Goal: Transaction & Acquisition: Obtain resource

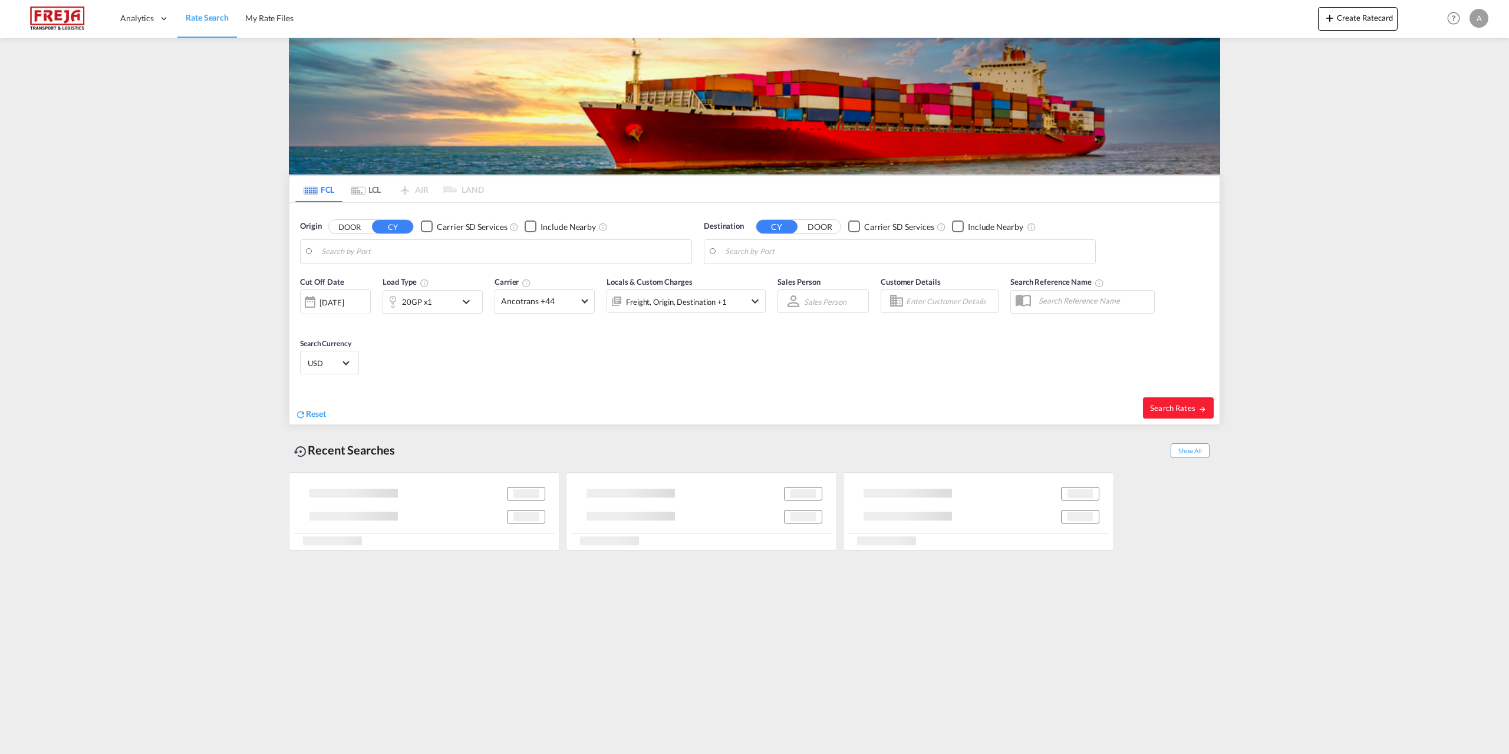
type input "[GEOGRAPHIC_DATA], DKFRC"
type input "[GEOGRAPHIC_DATA], [GEOGRAPHIC_DATA]"
type input "[GEOGRAPHIC_DATA], DKFRC"
type input "[GEOGRAPHIC_DATA], [GEOGRAPHIC_DATA]"
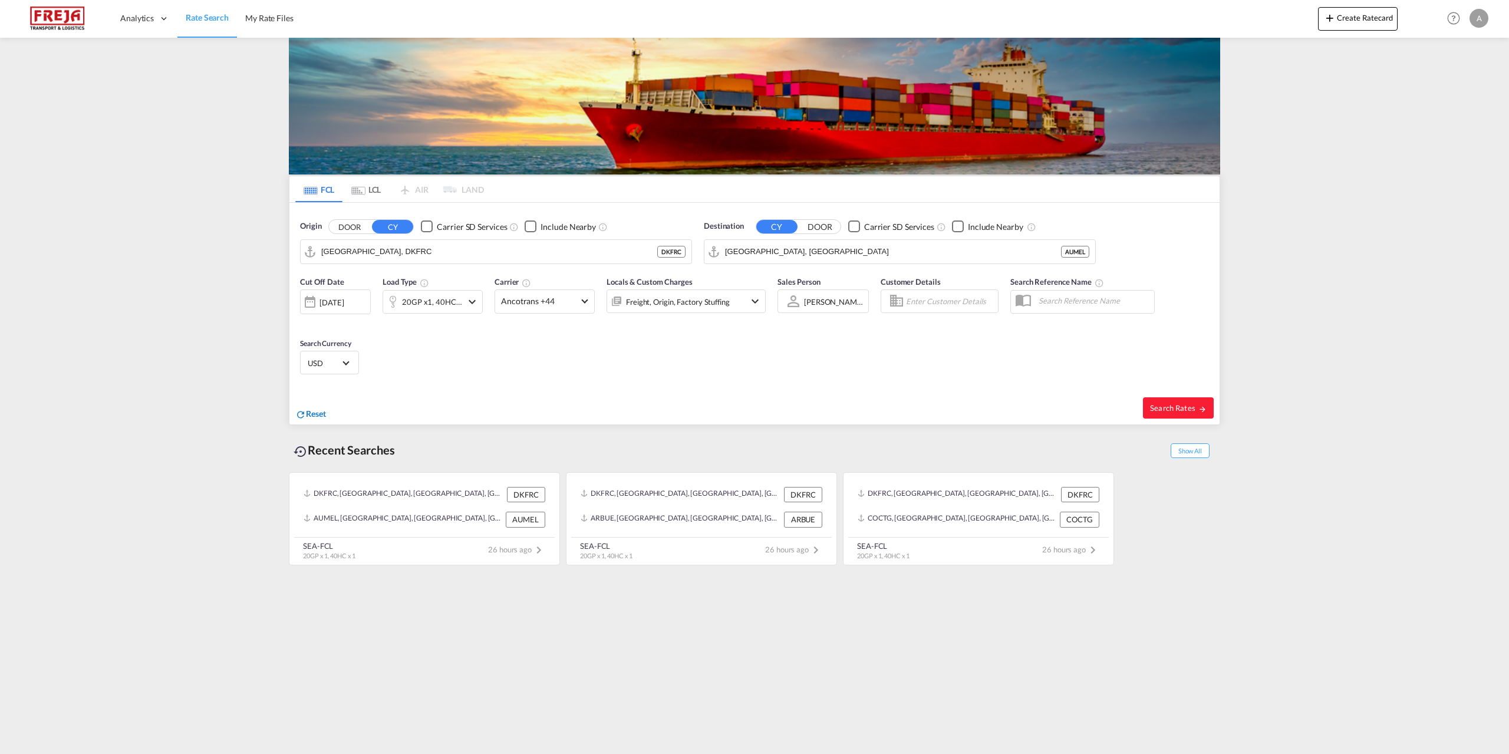
click at [317, 416] on span "Reset" at bounding box center [316, 414] width 20 height 10
click at [483, 251] on body "Analytics Reports Dashboard Rate Search My Rate Files Analytics" at bounding box center [754, 377] width 1509 height 754
click at [407, 297] on div "Aarhu s Denmark DKAAR" at bounding box center [413, 284] width 224 height 35
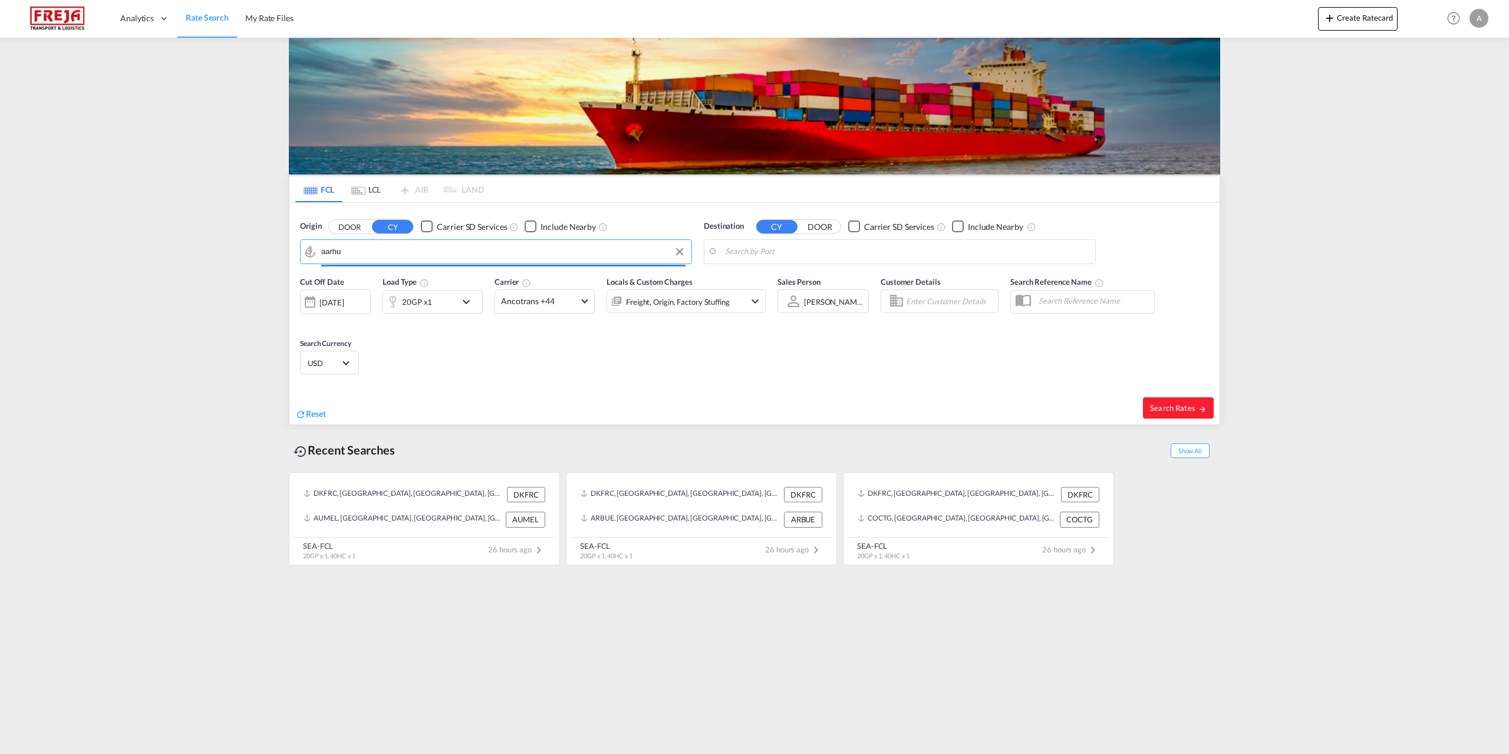
type input "[GEOGRAPHIC_DATA], [GEOGRAPHIC_DATA]"
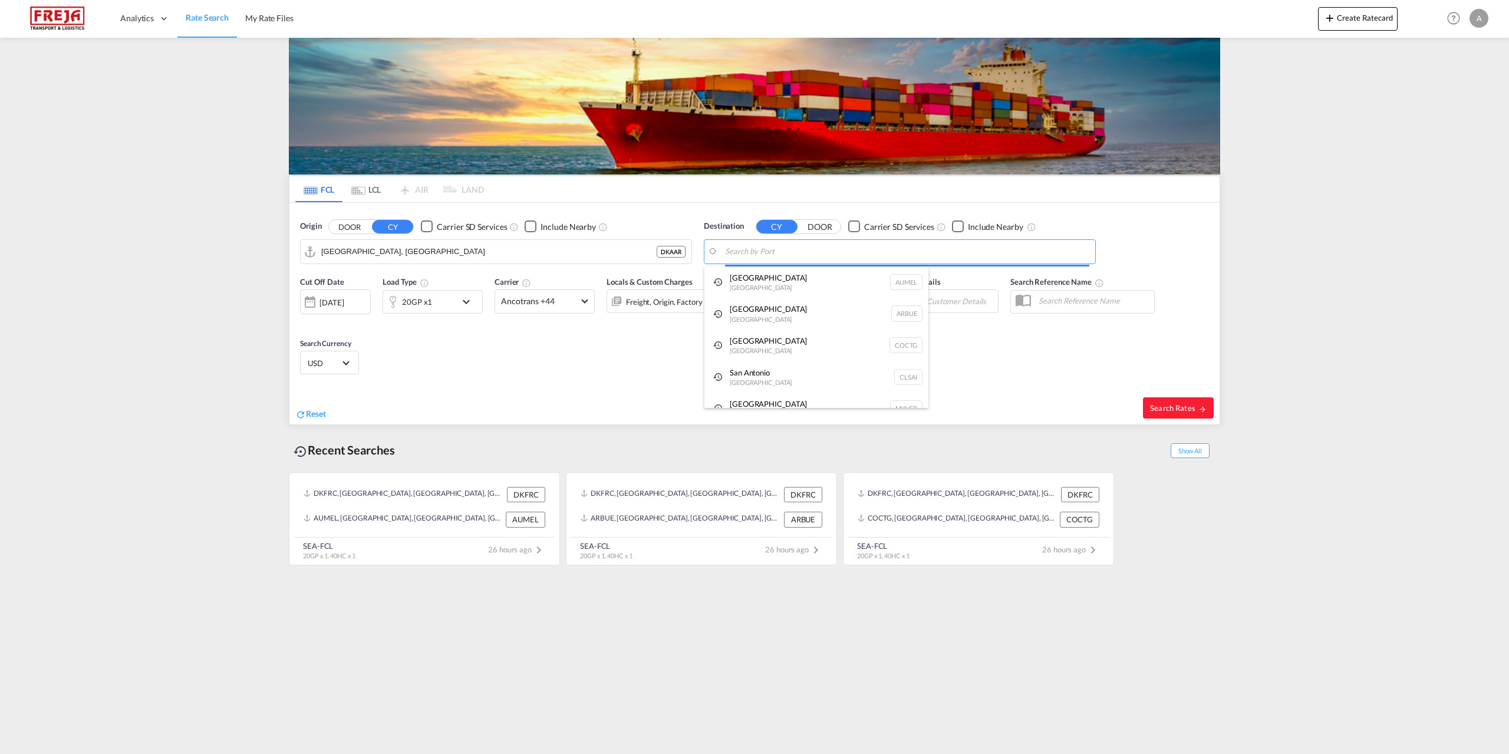
click at [828, 245] on body "Analytics Reports Dashboard Rate Search My Rate Files Analytics" at bounding box center [754, 377] width 1509 height 754
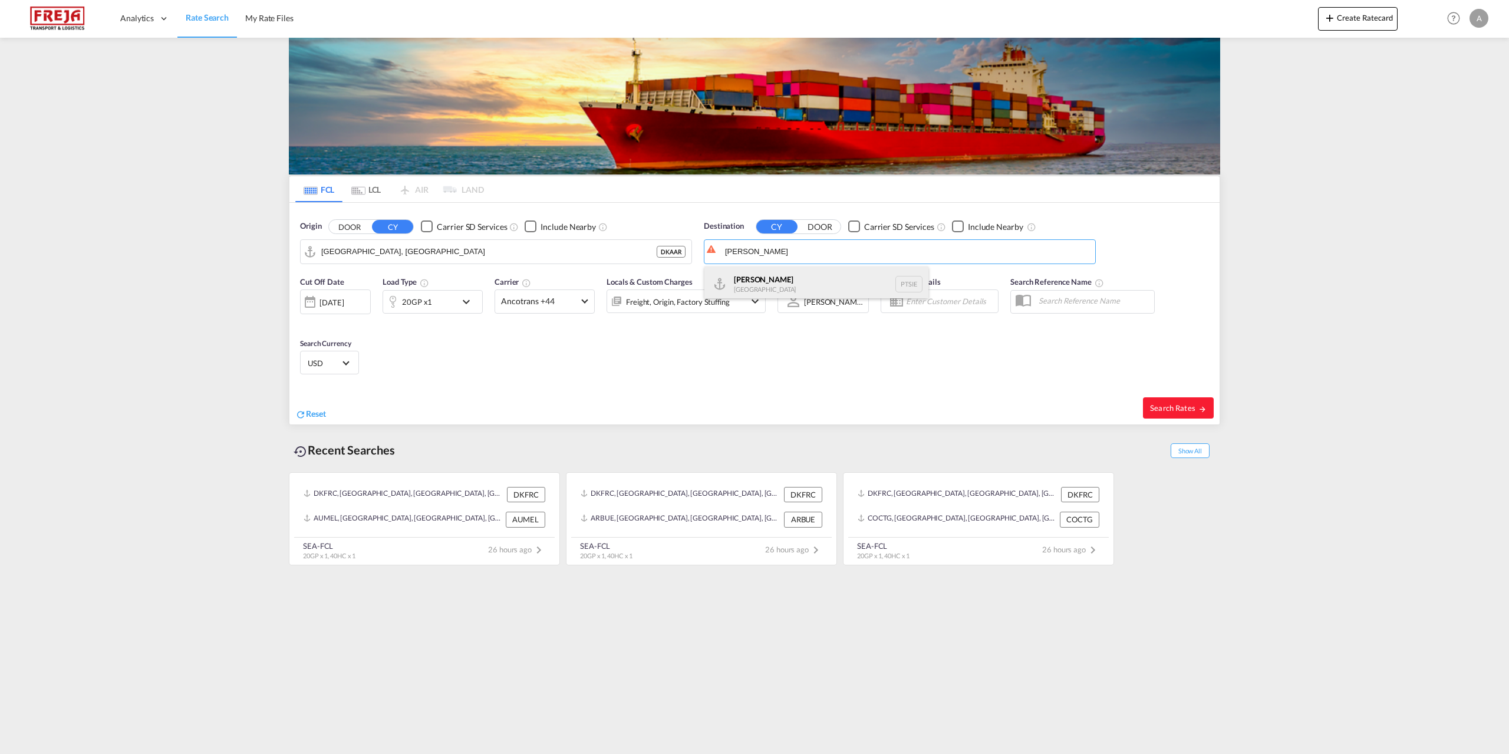
click at [765, 277] on div "[PERSON_NAME] [GEOGRAPHIC_DATA] PTSIE" at bounding box center [817, 284] width 224 height 35
type input "[PERSON_NAME], PTSIE"
click at [587, 304] on md-select-value "Ancotrans +44" at bounding box center [544, 301] width 99 height 23
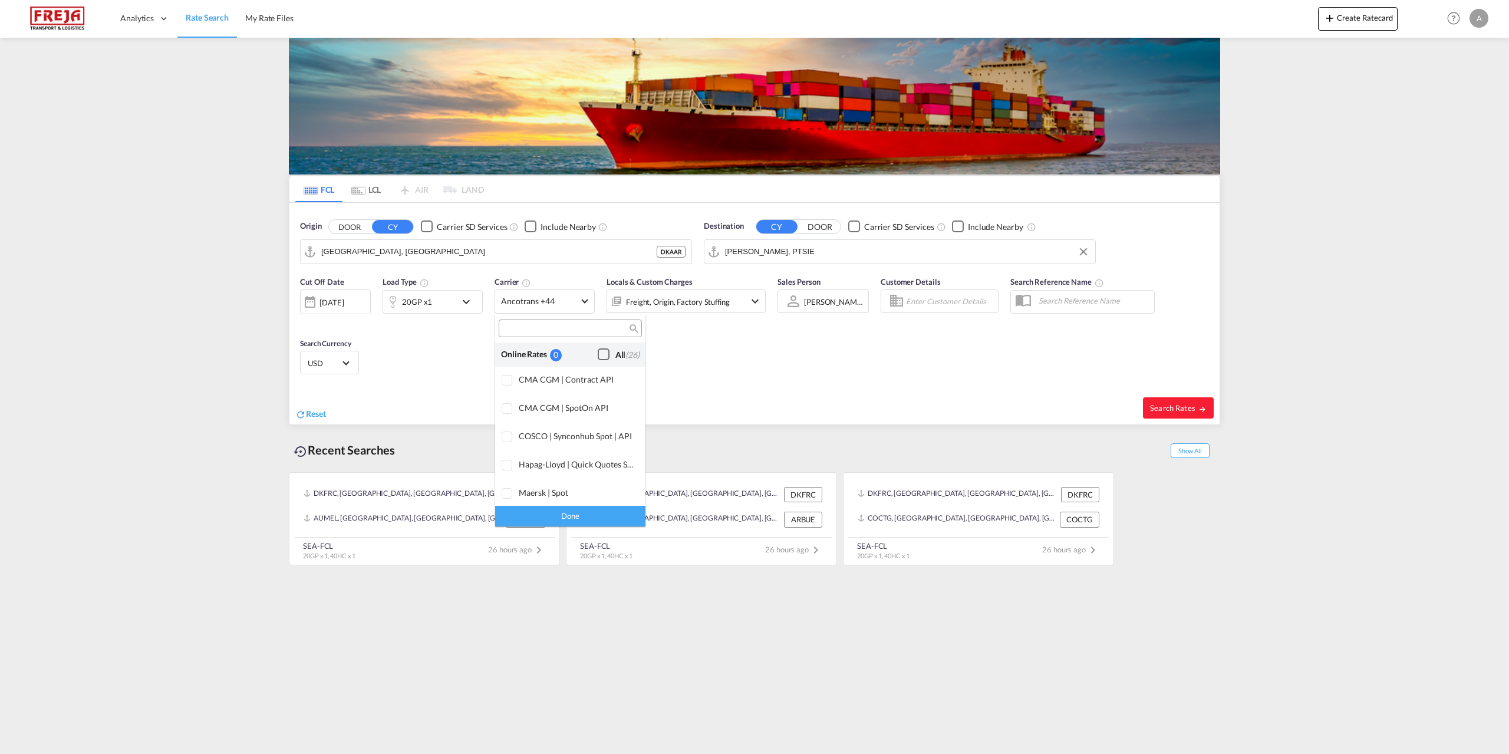
click at [598, 356] on div "Checkbox No Ink" at bounding box center [604, 354] width 12 height 12
click at [570, 514] on div "Done" at bounding box center [570, 516] width 150 height 21
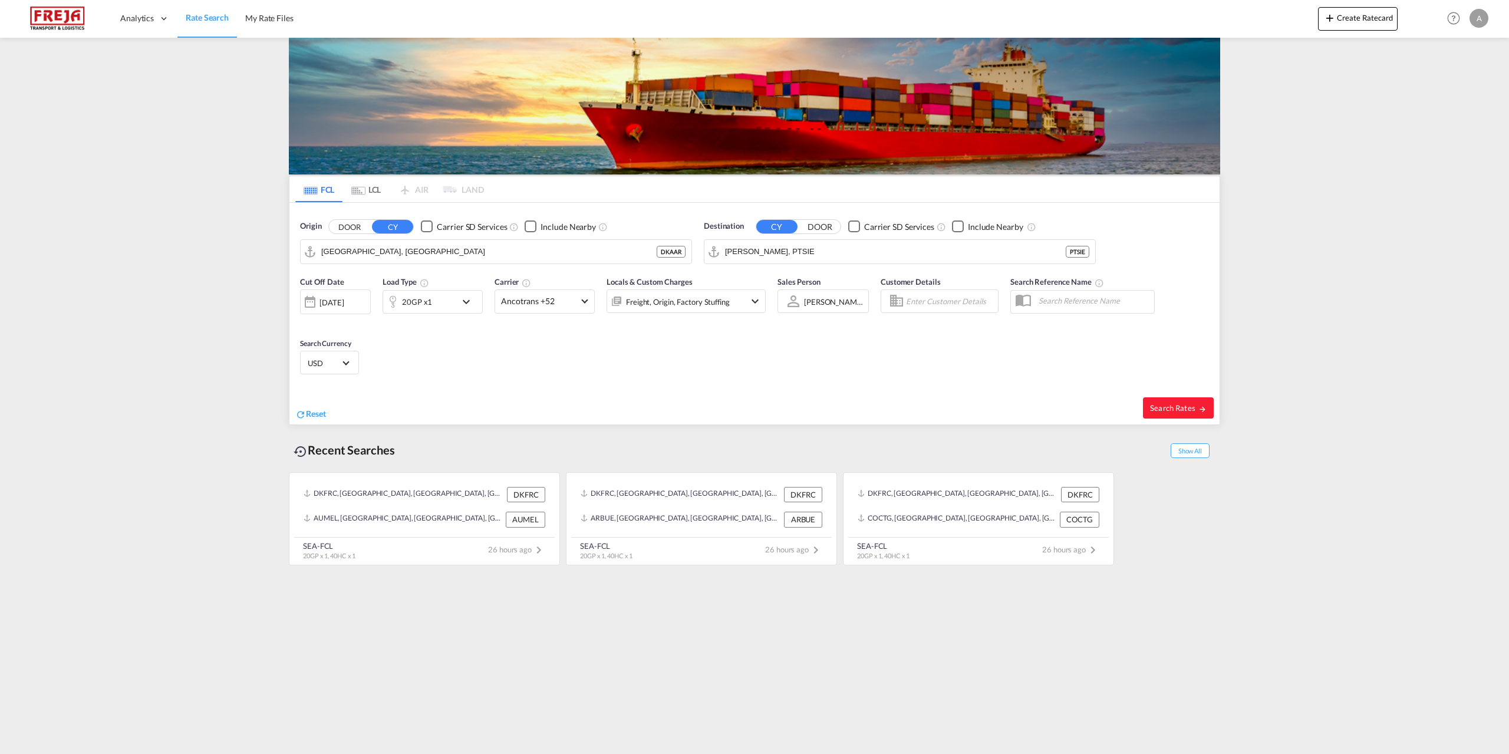
click at [336, 358] on span "USD" at bounding box center [324, 363] width 33 height 11
click at [350, 354] on input "search" at bounding box center [394, 358] width 173 height 11
type input "eur"
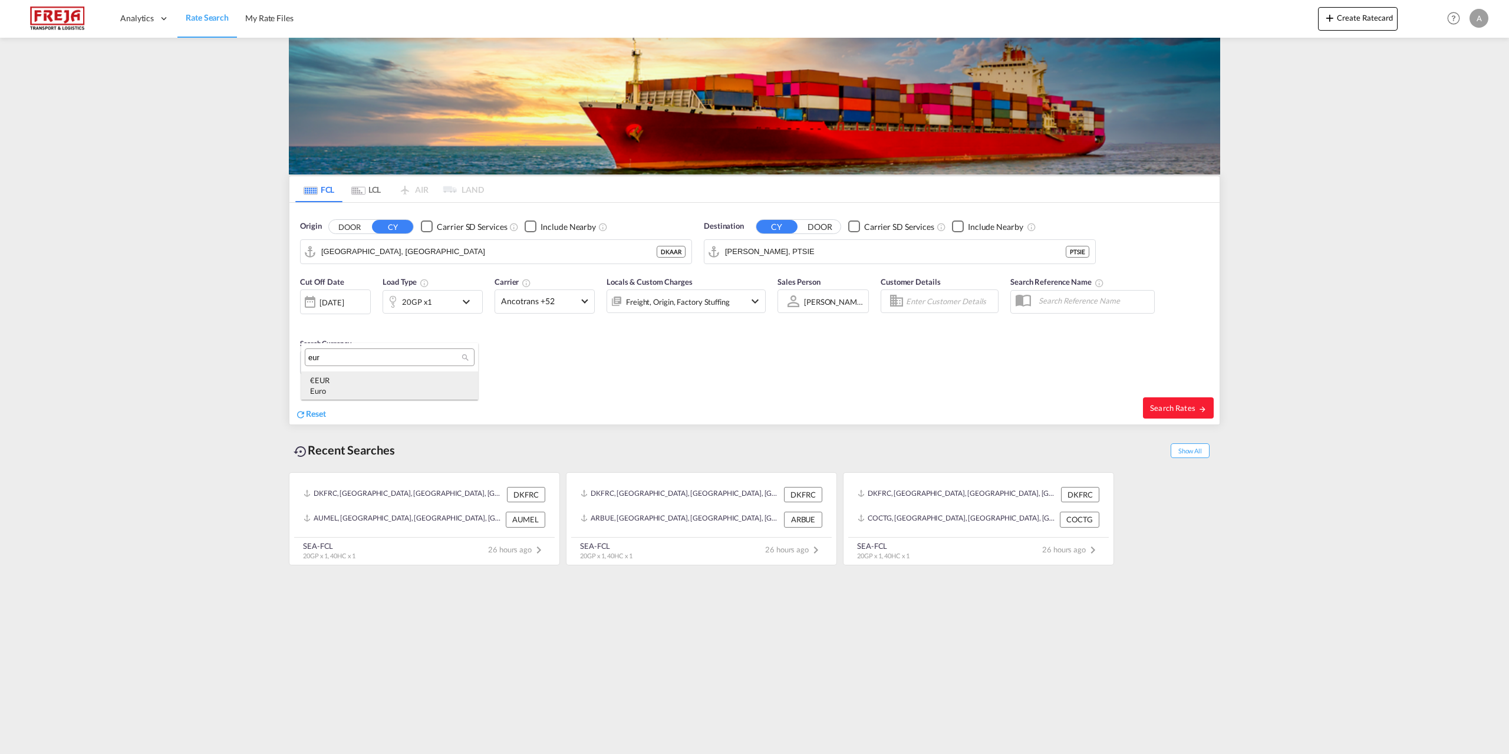
click at [319, 389] on div "Euro" at bounding box center [389, 391] width 159 height 11
click at [1192, 409] on span "Search Rates" at bounding box center [1178, 407] width 57 height 9
type input "DKAAR to PTSIE / [DATE]"
click at [367, 183] on md-tab-item "LCL" at bounding box center [366, 189] width 47 height 26
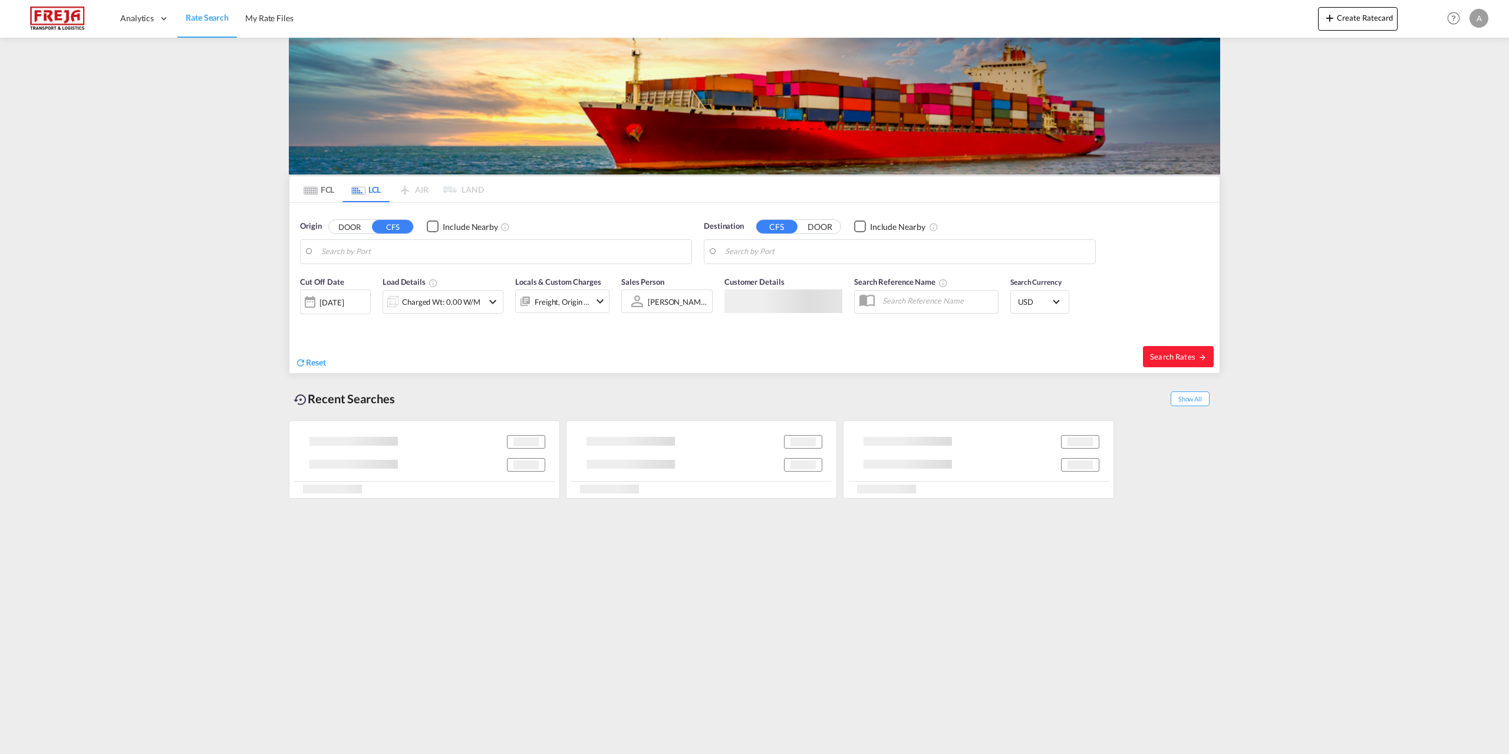
type input "DK-6700, Esbjerg, Grundtvigs, Jerne, Treenigheds, Vor Frelsers, Zions"
type input "Port Louis, MUPLU"
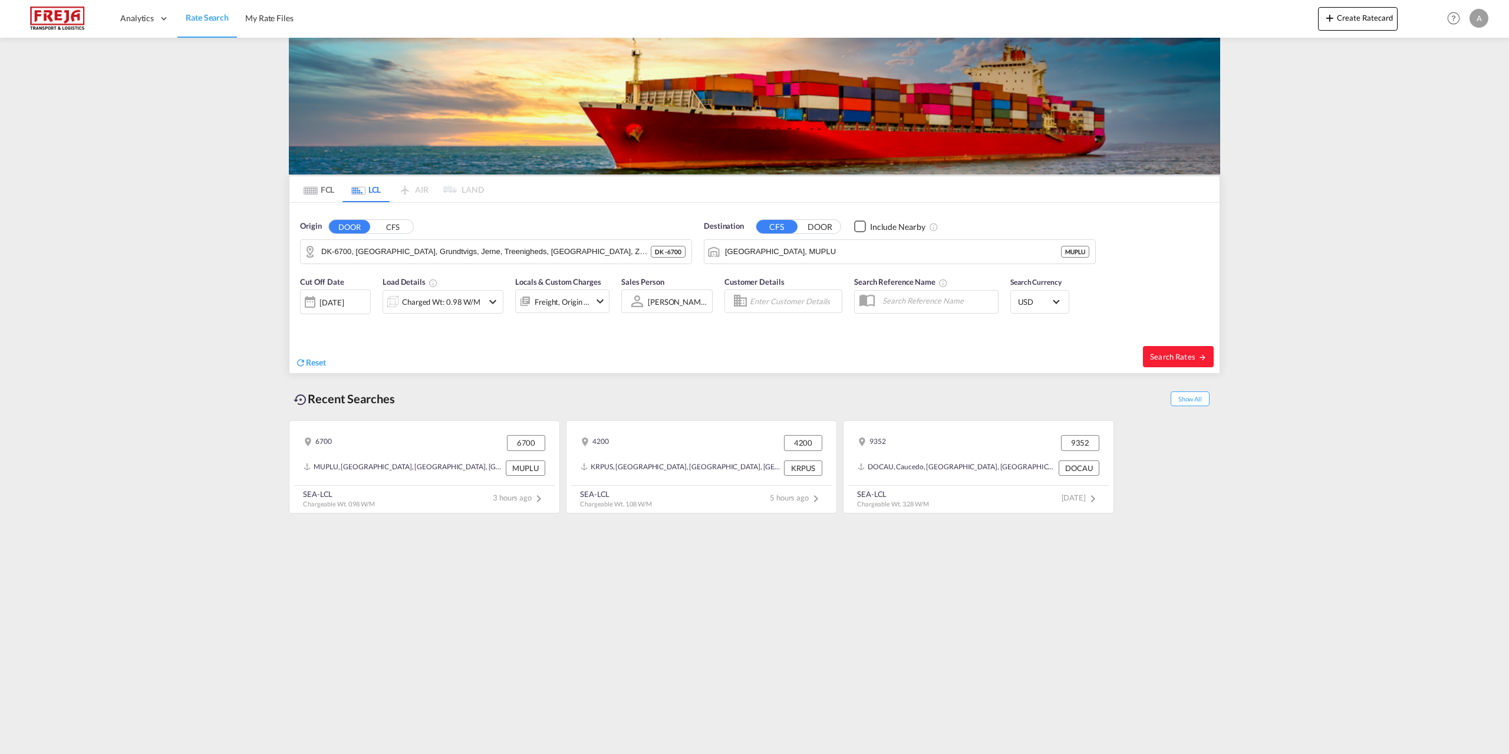
click at [496, 302] on md-icon "icon-chevron-down" at bounding box center [493, 302] width 14 height 14
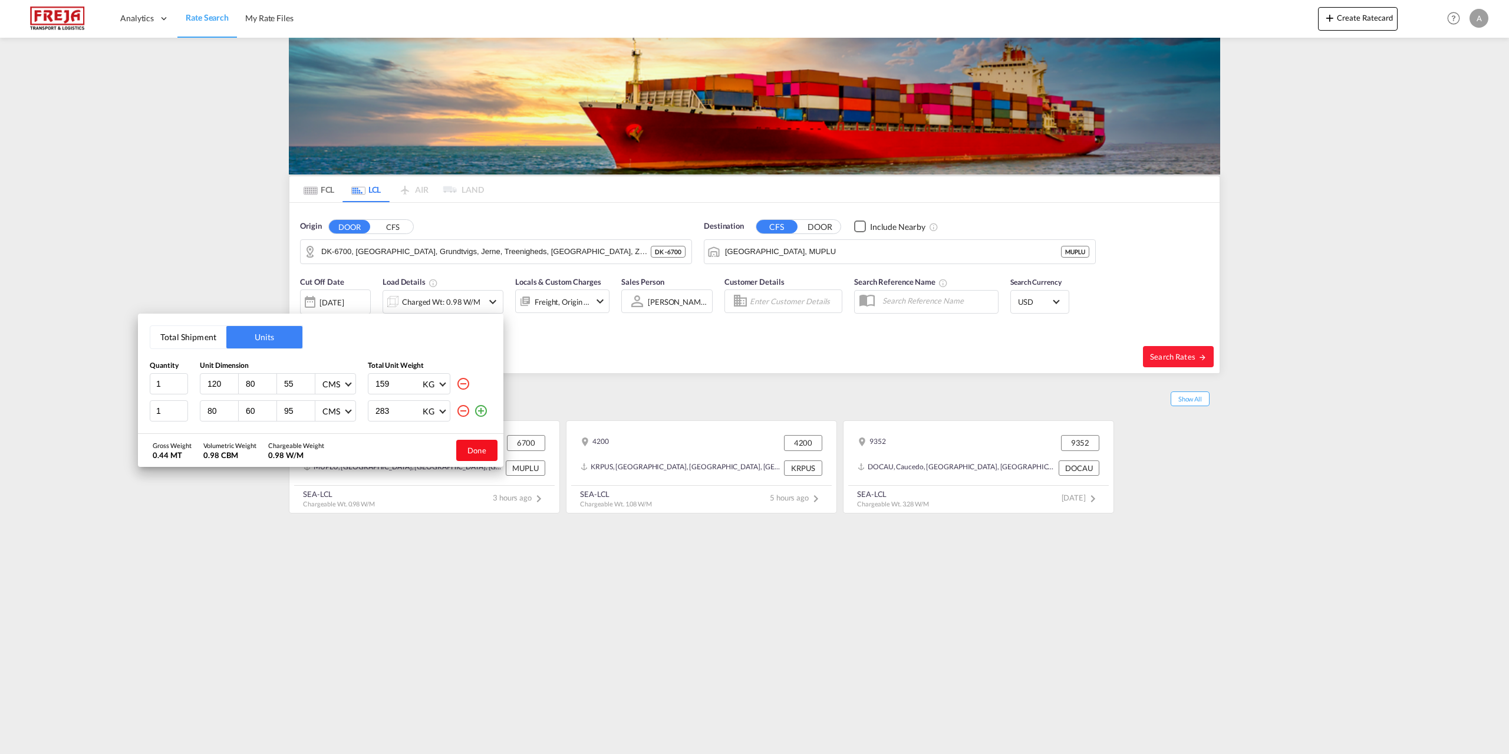
click at [483, 455] on button "Done" at bounding box center [476, 450] width 41 height 21
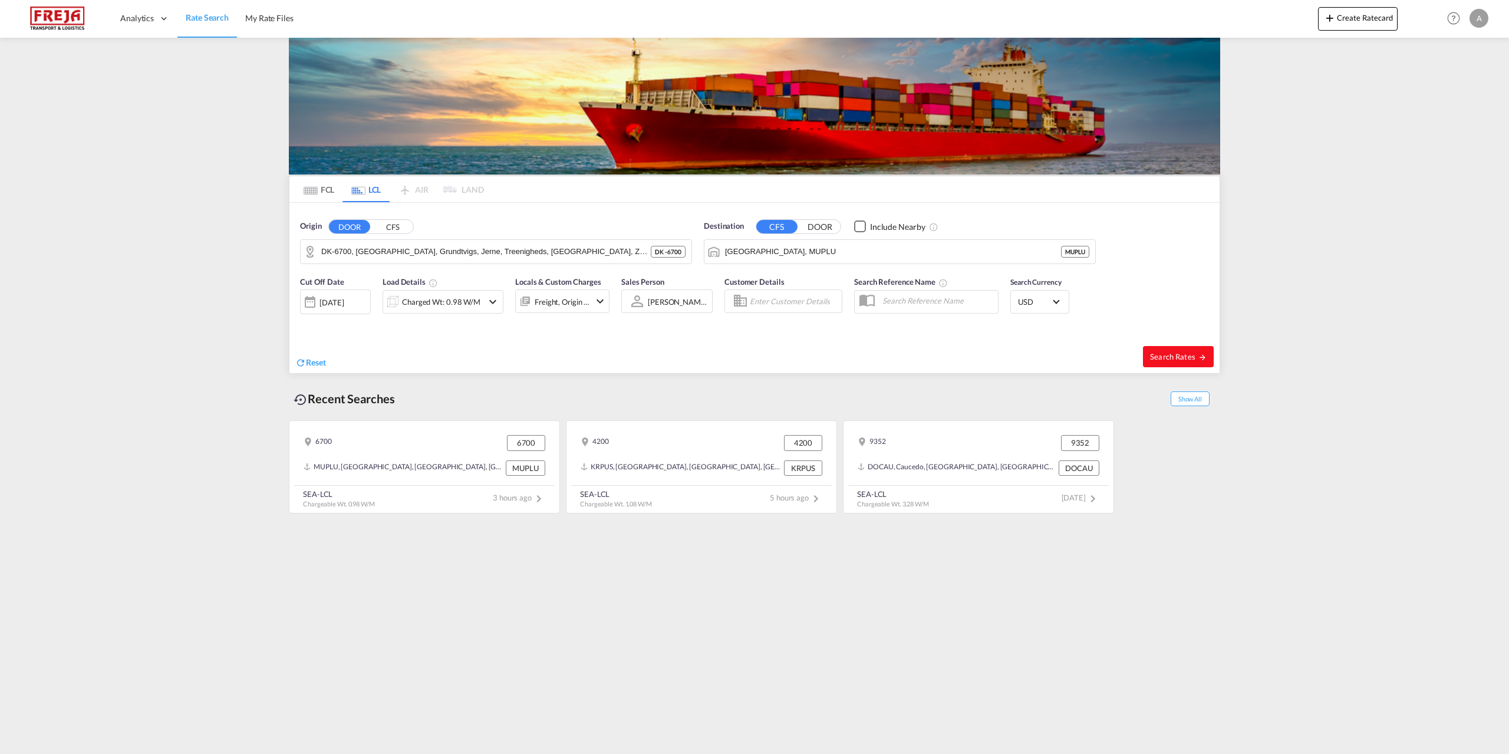
click at [1159, 352] on span "Search Rates" at bounding box center [1178, 356] width 57 height 9
type input "6700 to MUPLU / 10 Oct 2025"
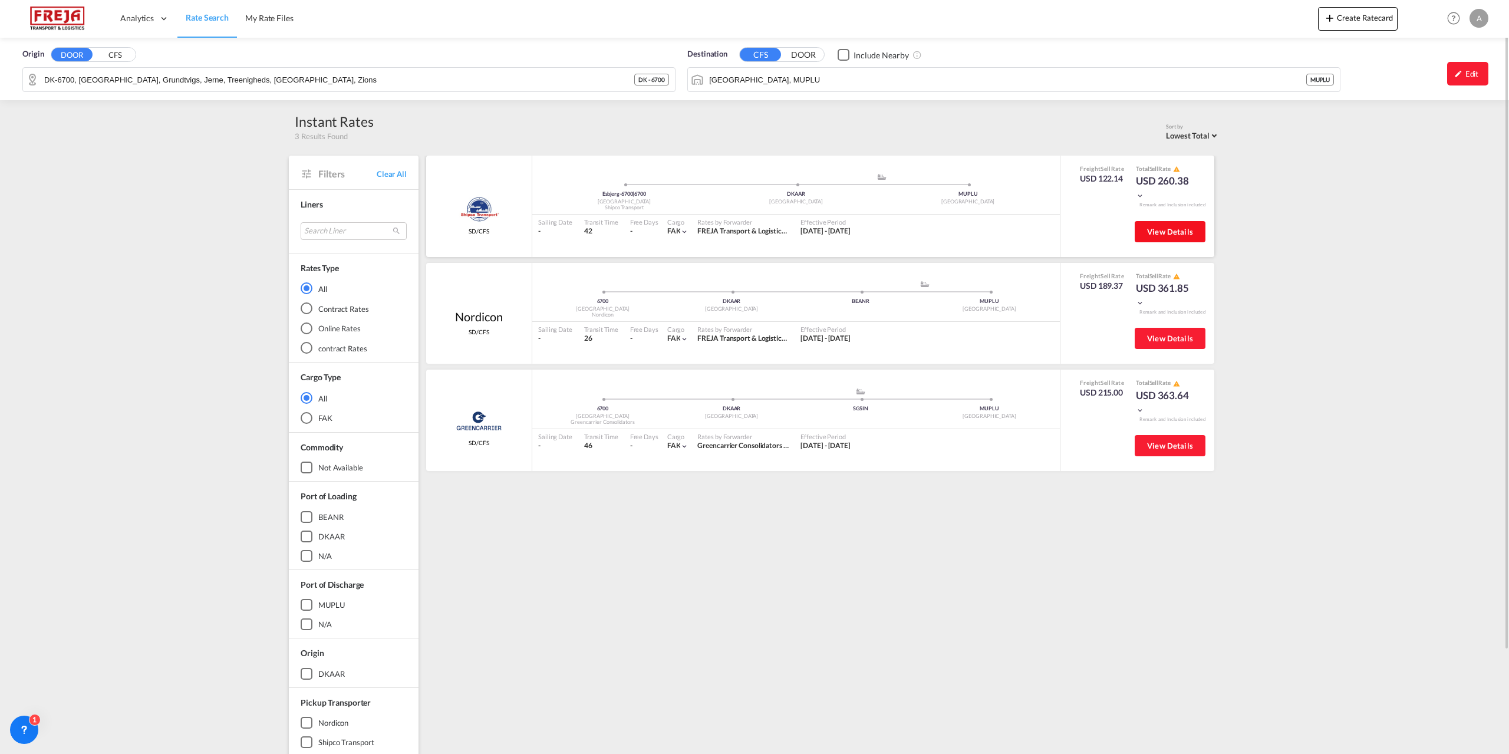
click at [1158, 232] on span "View Details" at bounding box center [1170, 231] width 46 height 9
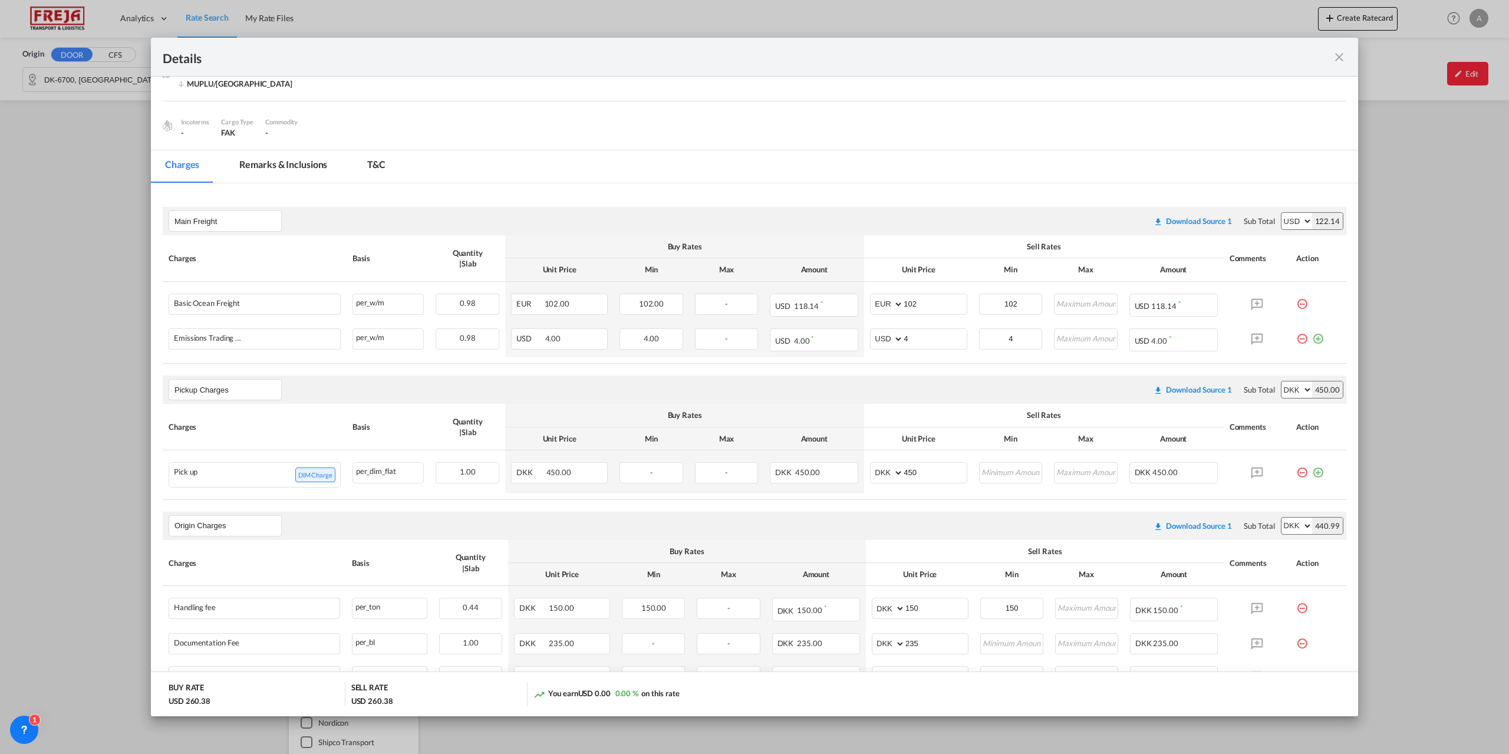
scroll to position [248, 0]
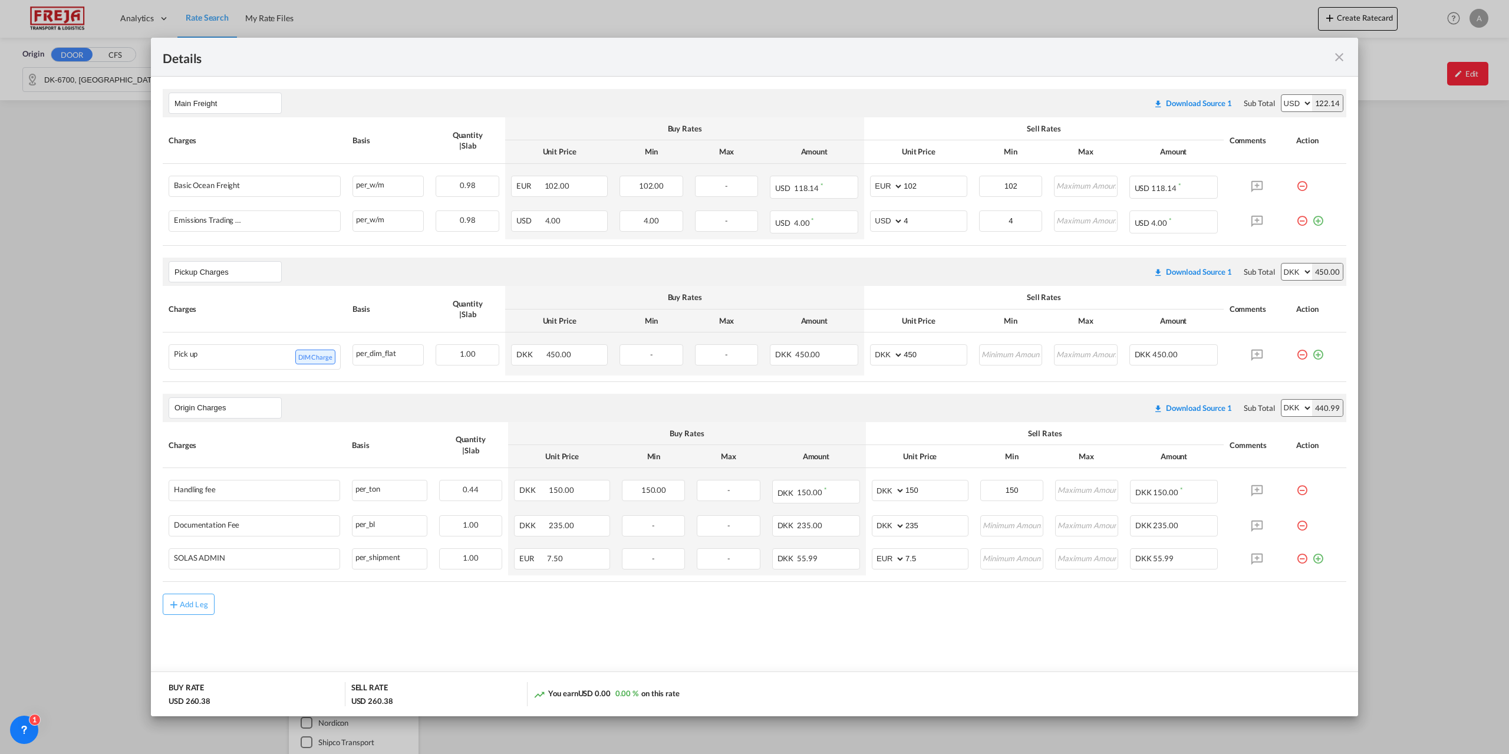
click at [1339, 58] on md-icon "icon-close fg-AAA8AD m-0 cursor" at bounding box center [1340, 57] width 14 height 14
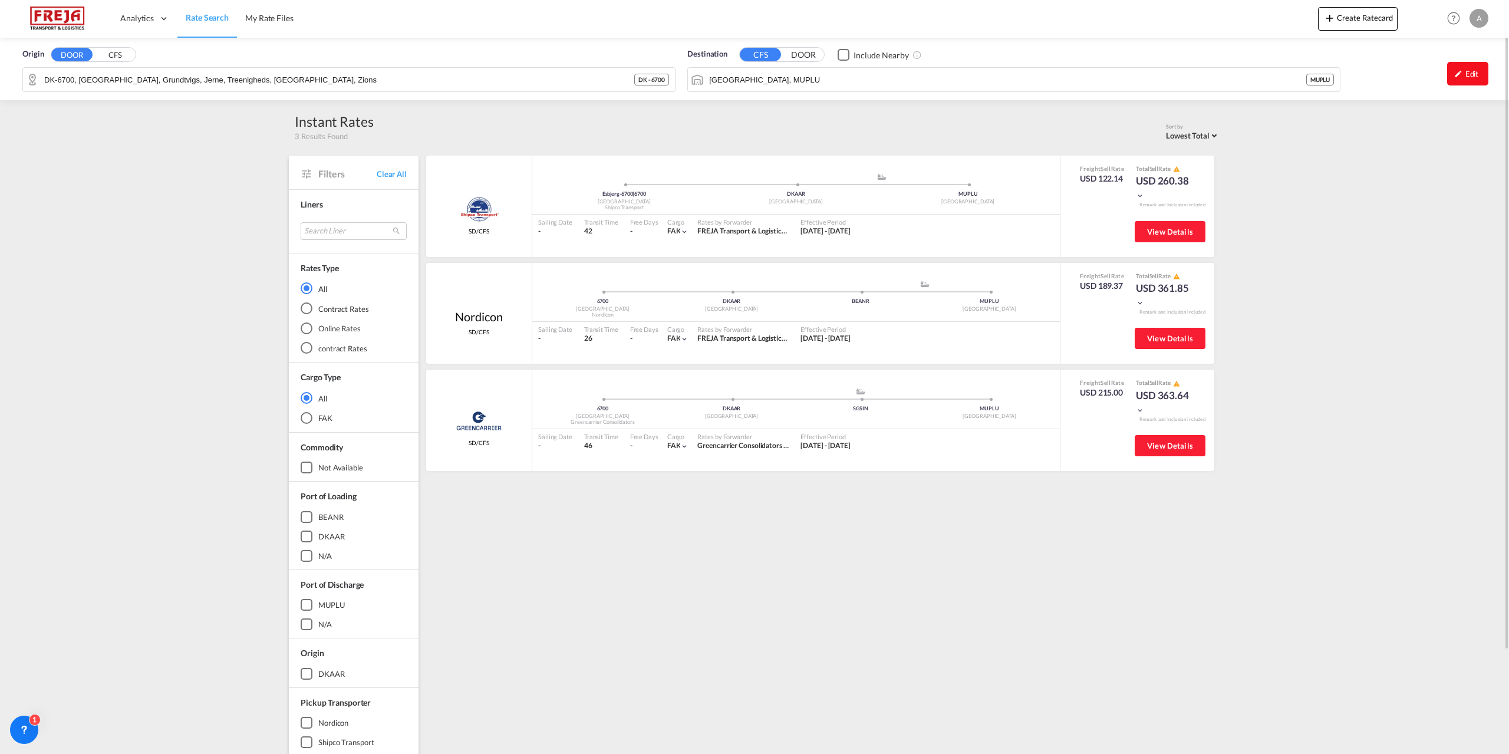
click at [1477, 72] on div "Edit" at bounding box center [1467, 74] width 41 height 24
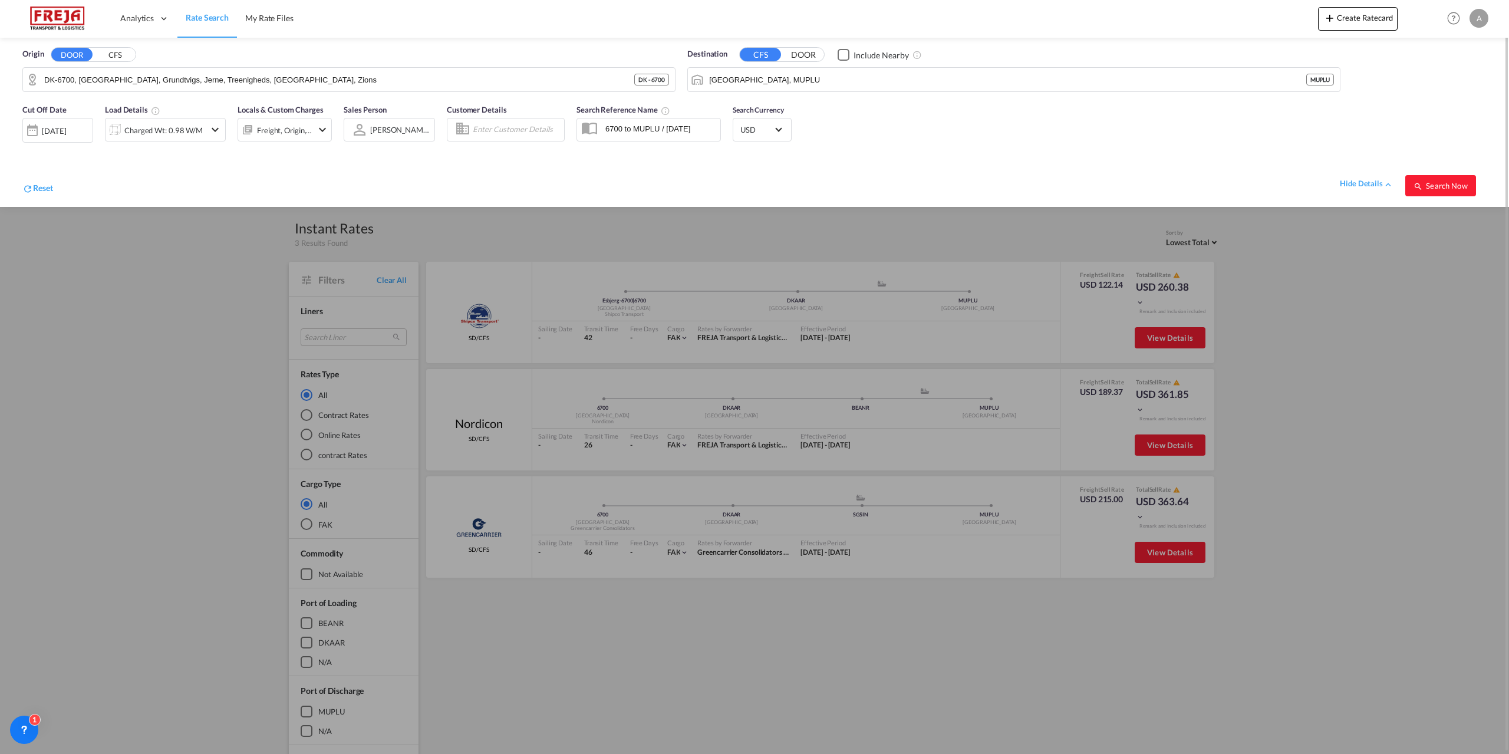
click at [544, 276] on div at bounding box center [754, 377] width 1509 height 754
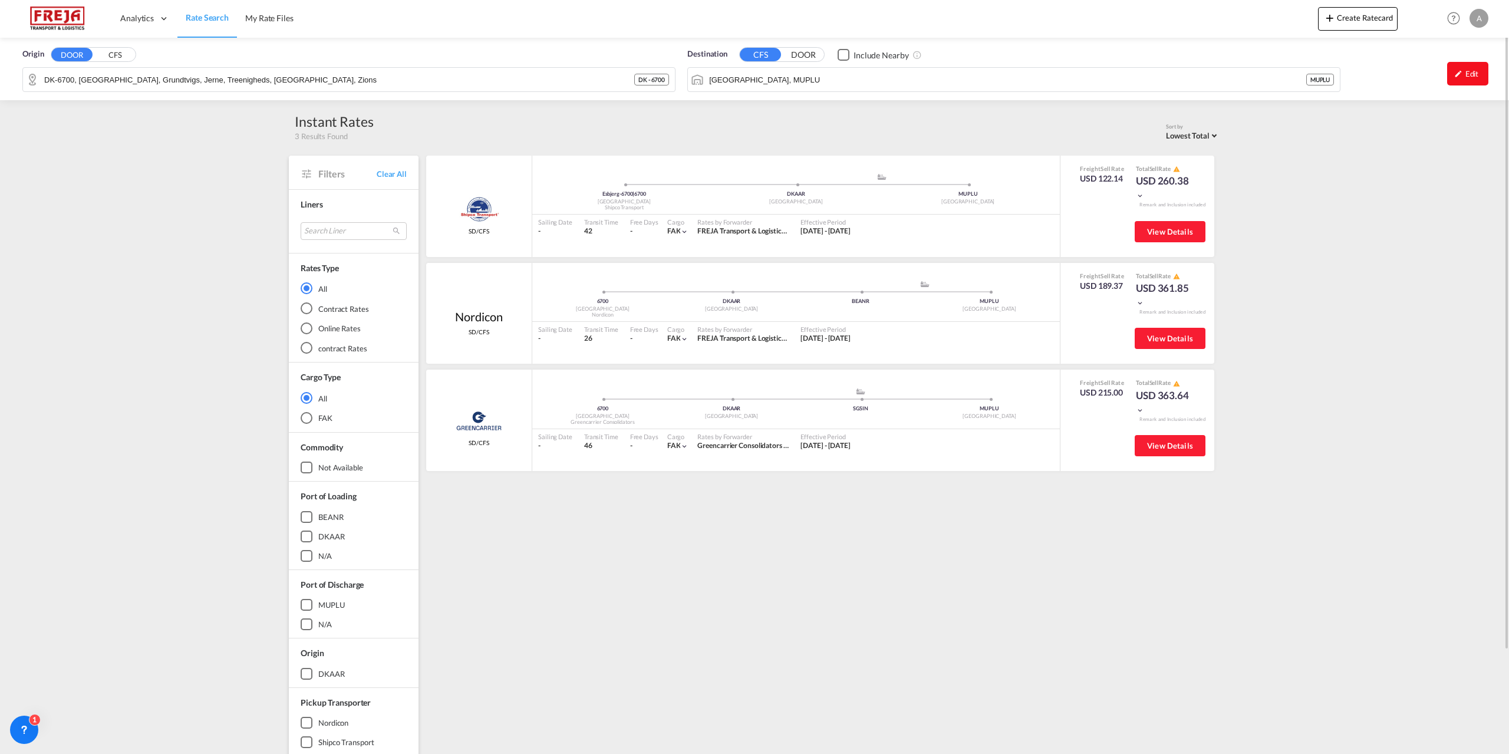
click at [1458, 75] on md-icon "icon-pencil" at bounding box center [1459, 74] width 8 height 8
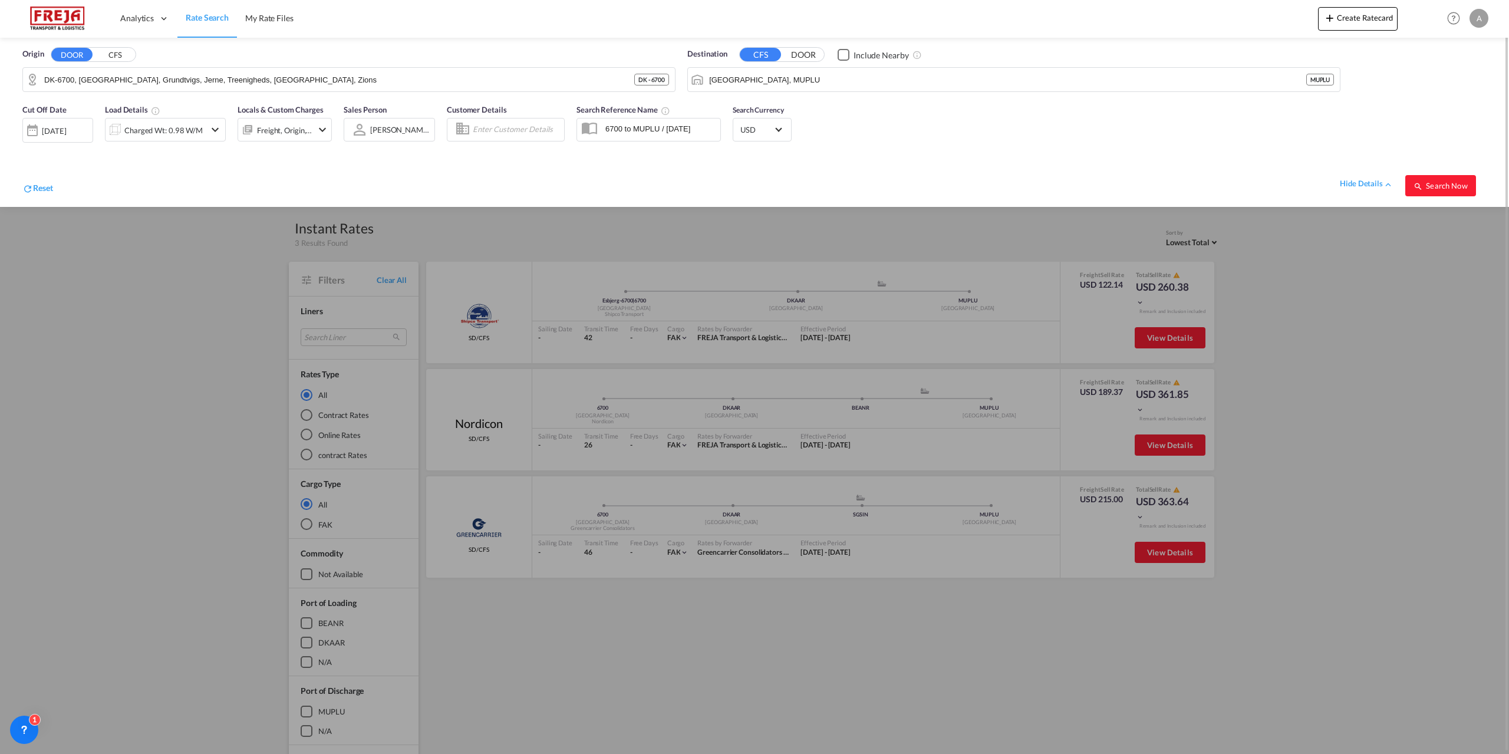
click at [218, 133] on md-icon "icon-chevron-down" at bounding box center [215, 130] width 14 height 14
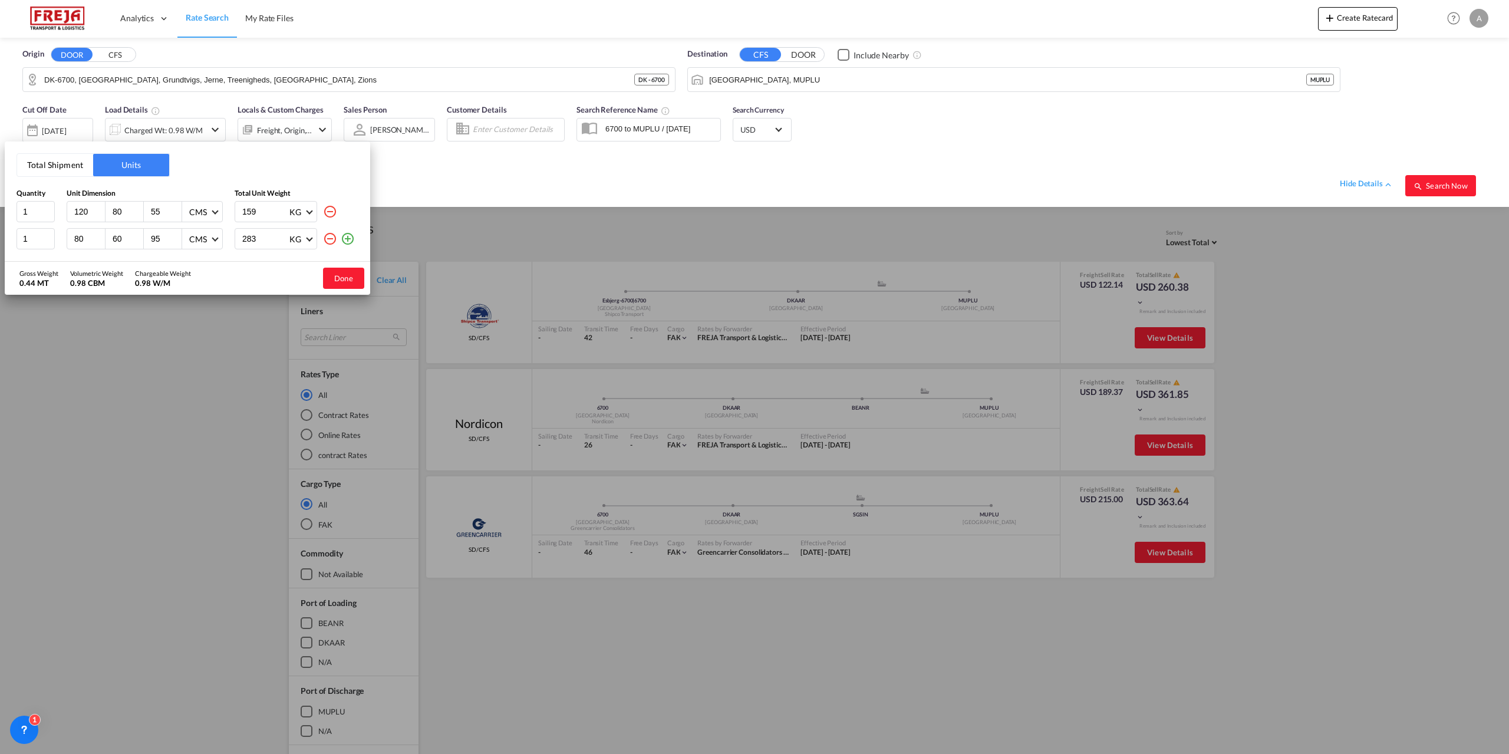
click at [705, 230] on div "Total Shipment Units Quantity Unit Dimension Total Unit Weight 1 120 80 55 CMS …" at bounding box center [754, 377] width 1509 height 754
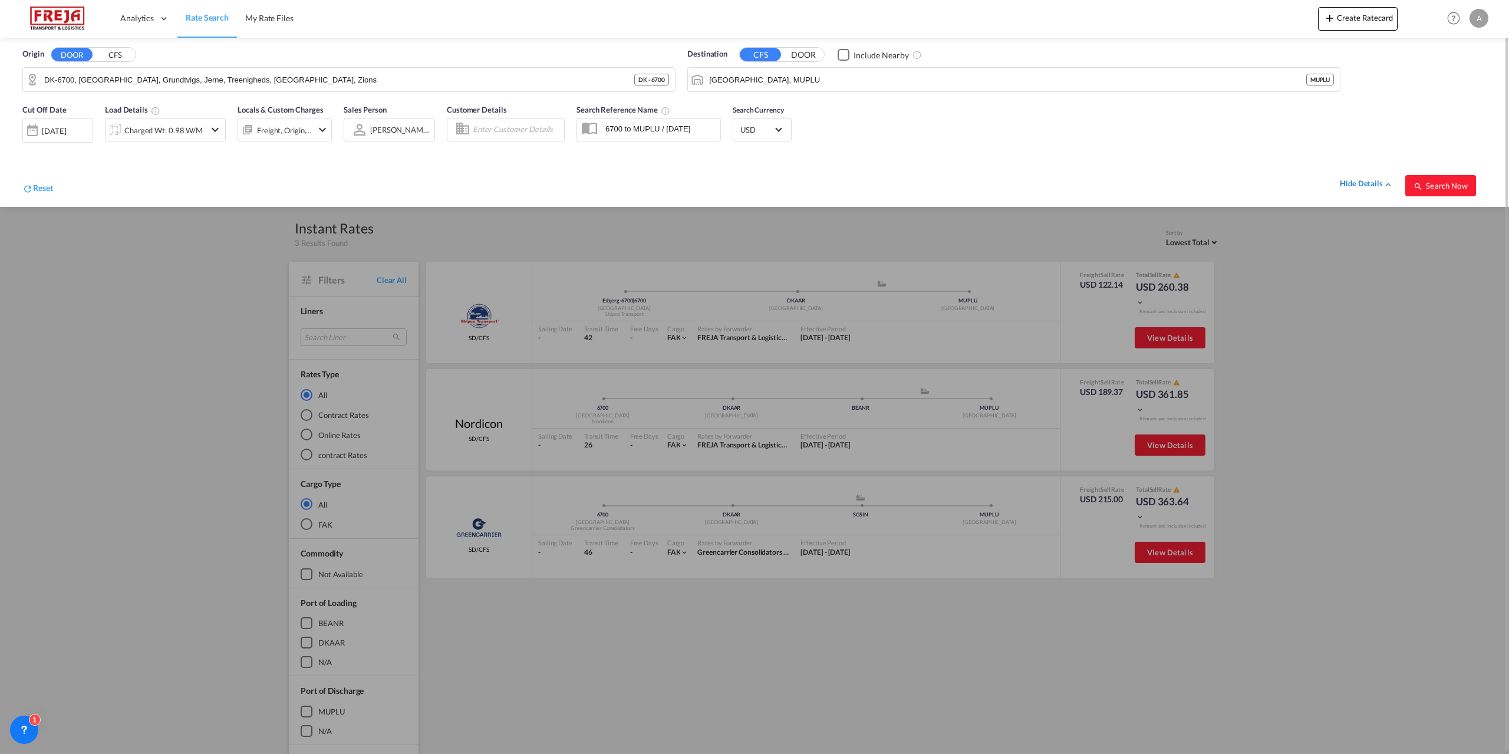
click at [1365, 181] on div "hide details" at bounding box center [1367, 184] width 54 height 12
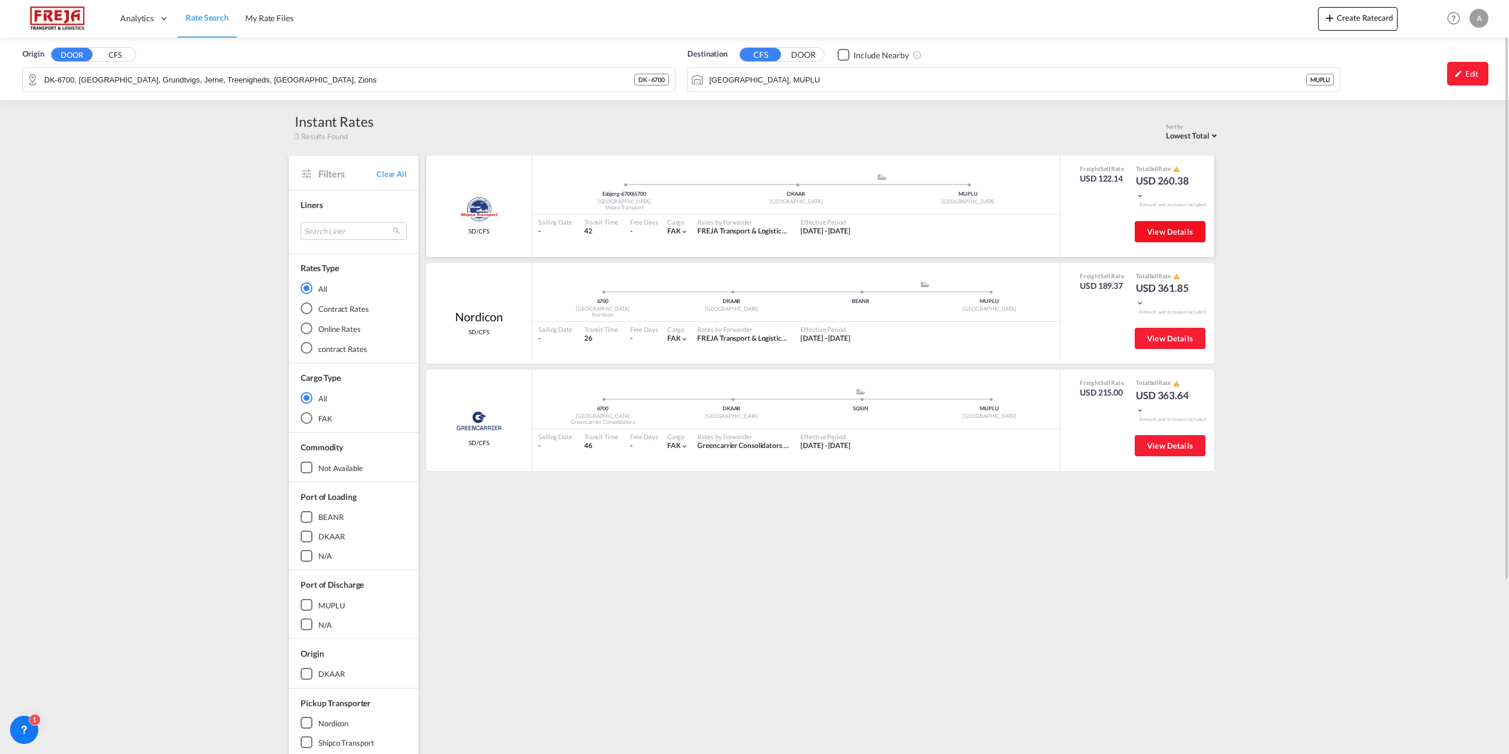
click at [1173, 233] on span "View Details" at bounding box center [1170, 231] width 46 height 9
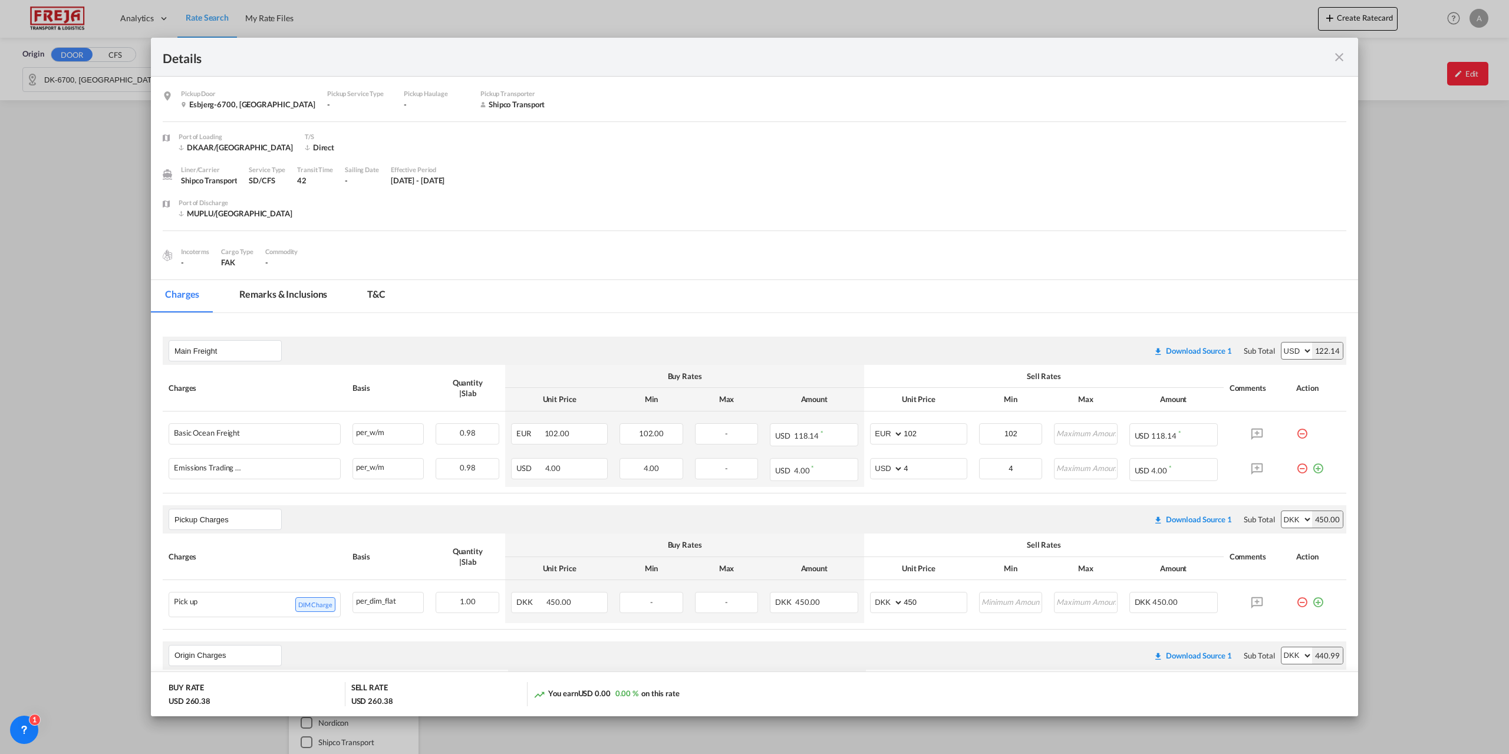
click at [1348, 62] on div "Details" at bounding box center [755, 57] width 1208 height 39
click at [1340, 60] on md-icon "icon-close fg-AAA8AD m-0 cursor" at bounding box center [1340, 57] width 14 height 14
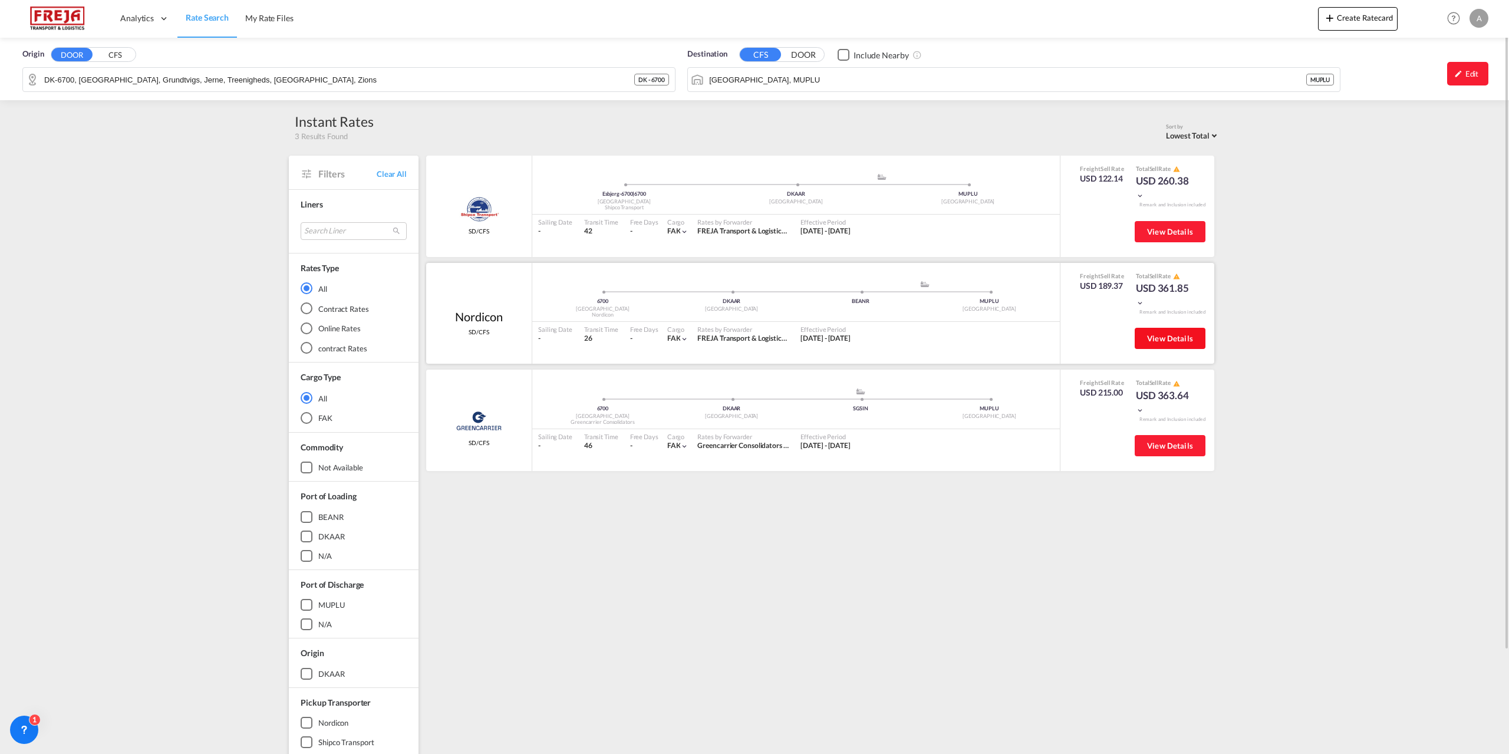
click at [1186, 346] on button "View Details" at bounding box center [1170, 338] width 71 height 21
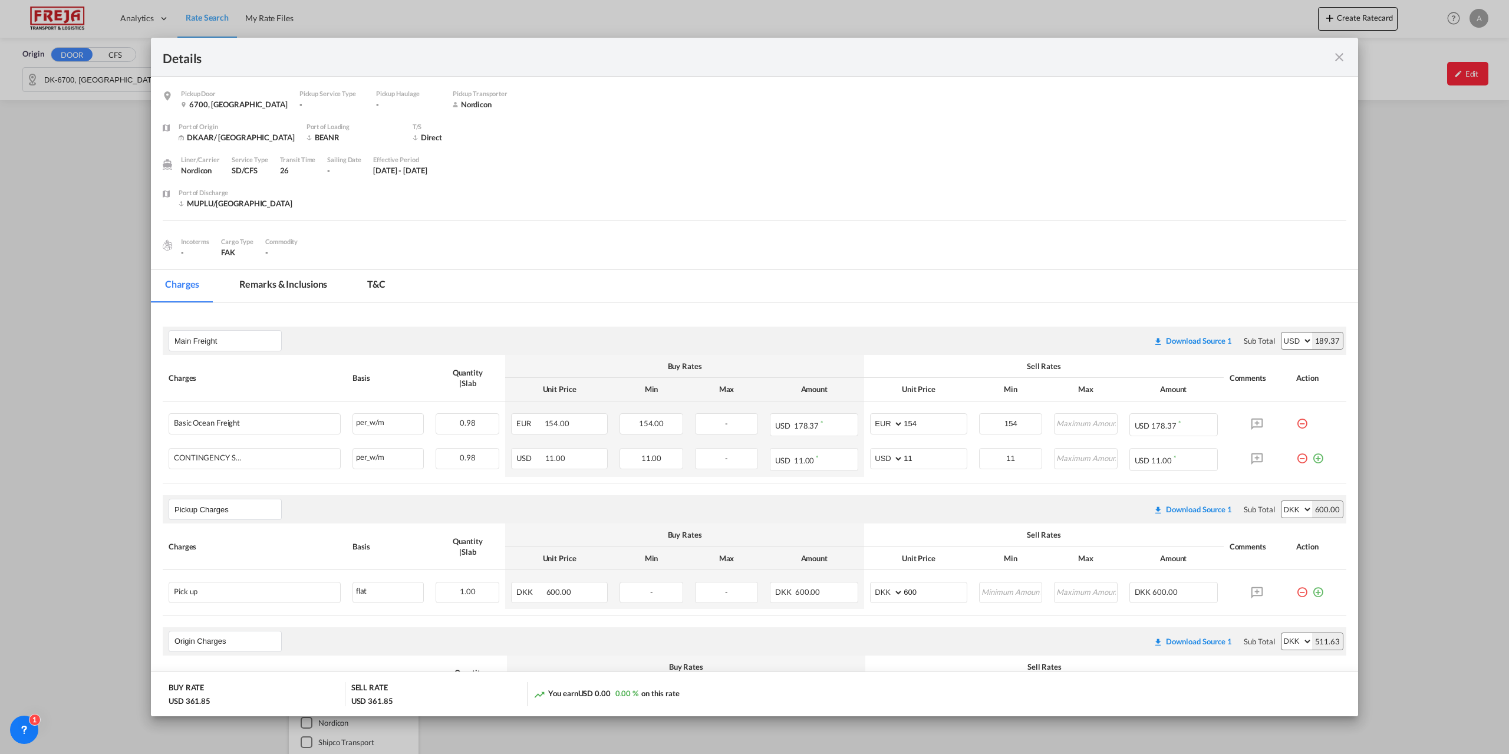
click at [1342, 54] on md-icon "icon-close fg-AAA8AD m-0 cursor" at bounding box center [1340, 57] width 14 height 14
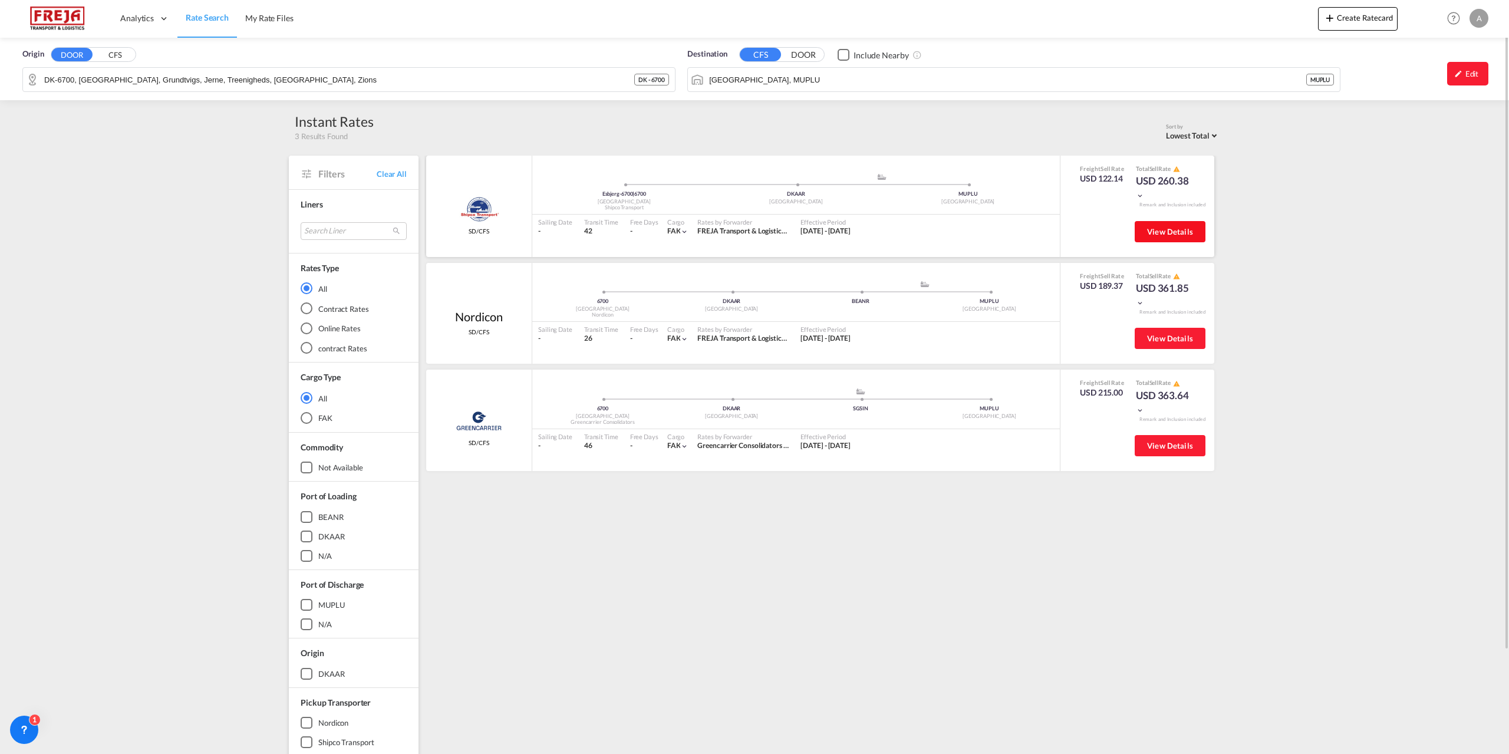
click at [1174, 229] on span "View Details" at bounding box center [1170, 231] width 46 height 9
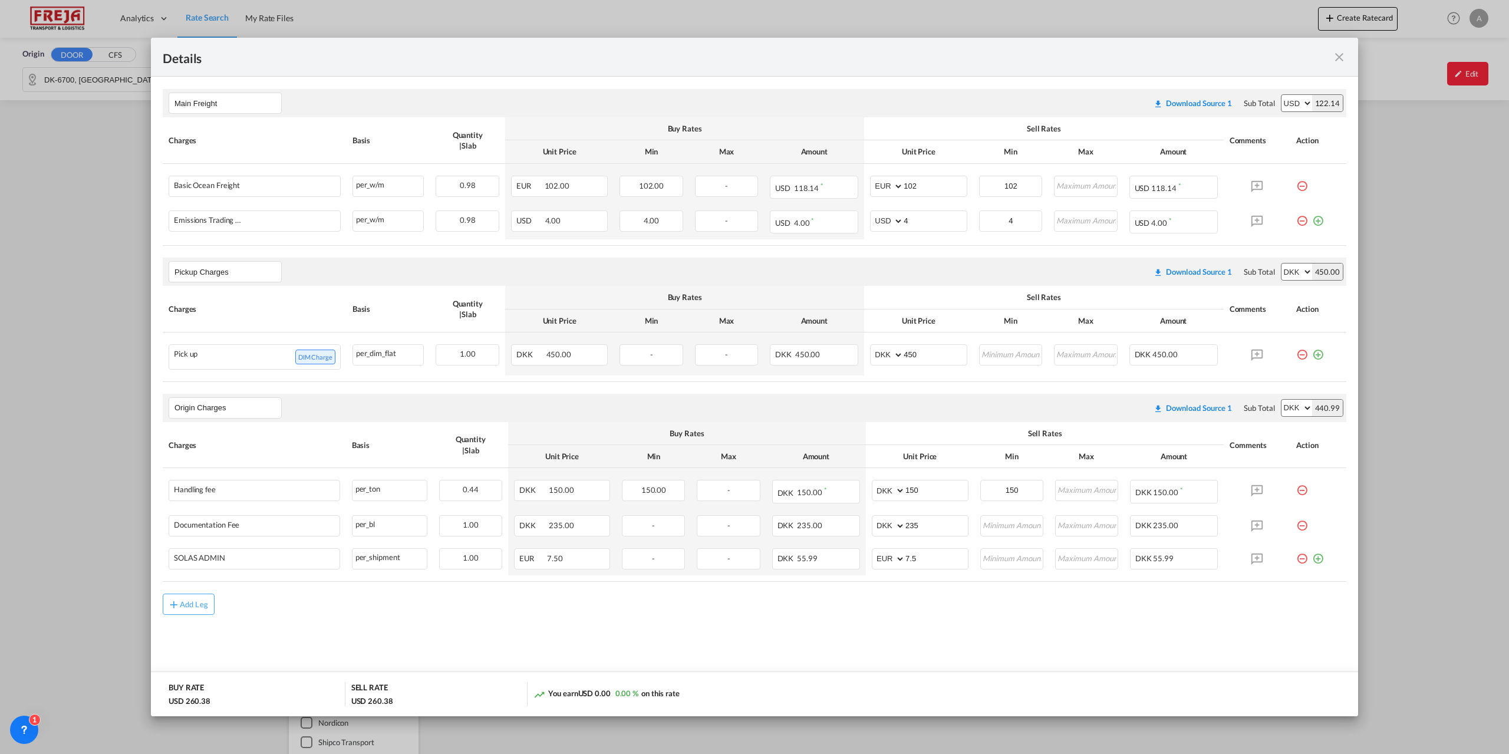
click at [1303, 101] on select "AED AFN ALL AMD ANG AOA ARS AUD AWG AZN BAM BBD BDT BGN BHD BIF BMD BND BOB BRL…" at bounding box center [1297, 103] width 31 height 17
select select "string:DKK"
click at [1282, 95] on select "AED AFN ALL AMD ANG AOA ARS AUD AWG AZN BAM BBD BDT BGN BHD BIF BMD BND BOB BRL…" at bounding box center [1297, 103] width 31 height 17
click at [1340, 58] on md-icon "icon-close fg-AAA8AD m-0 cursor" at bounding box center [1340, 57] width 14 height 14
